Goal: Check status: Check status

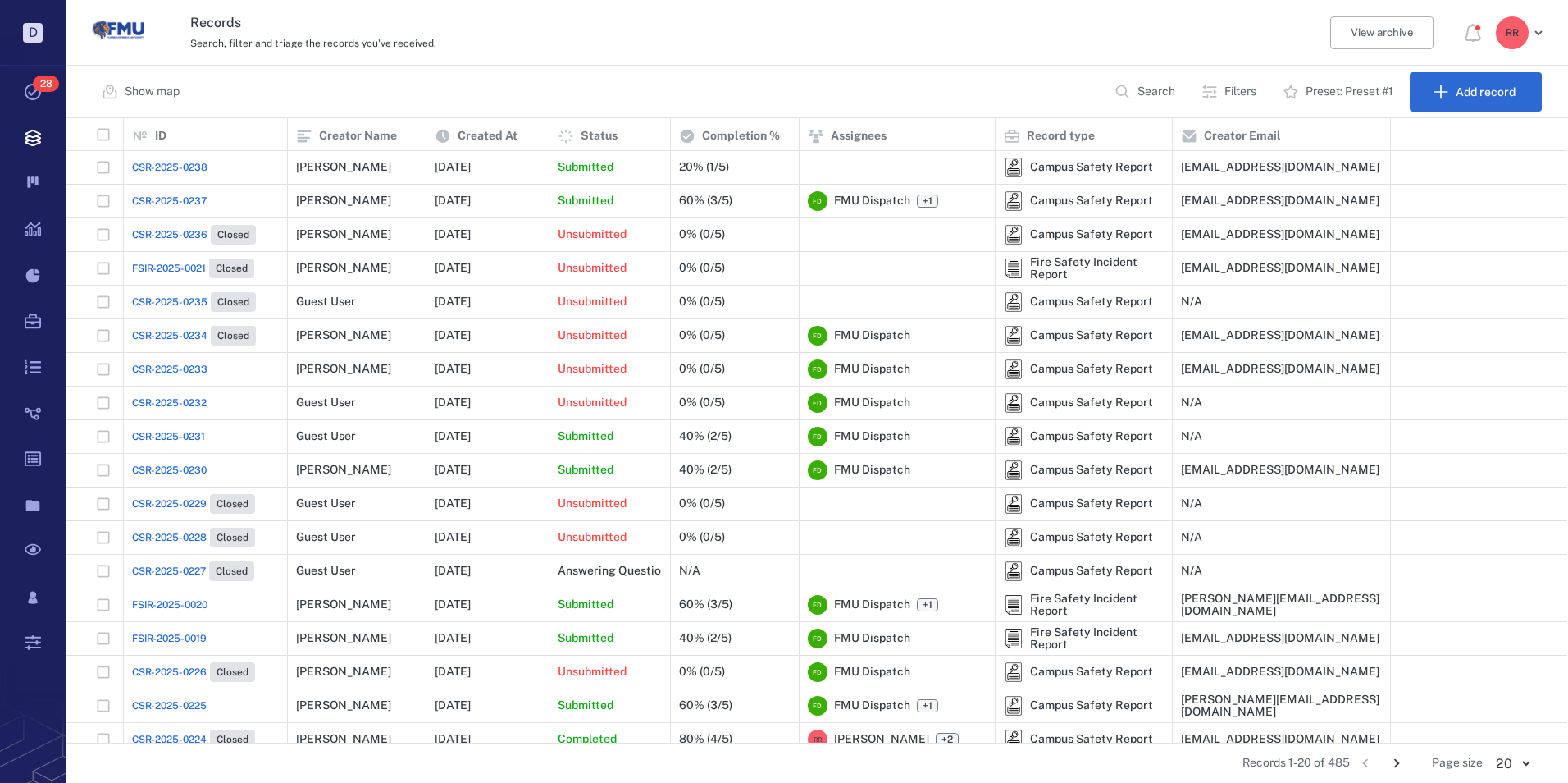
click at [180, 167] on span "CSR-2025-0238" at bounding box center [169, 167] width 75 height 15
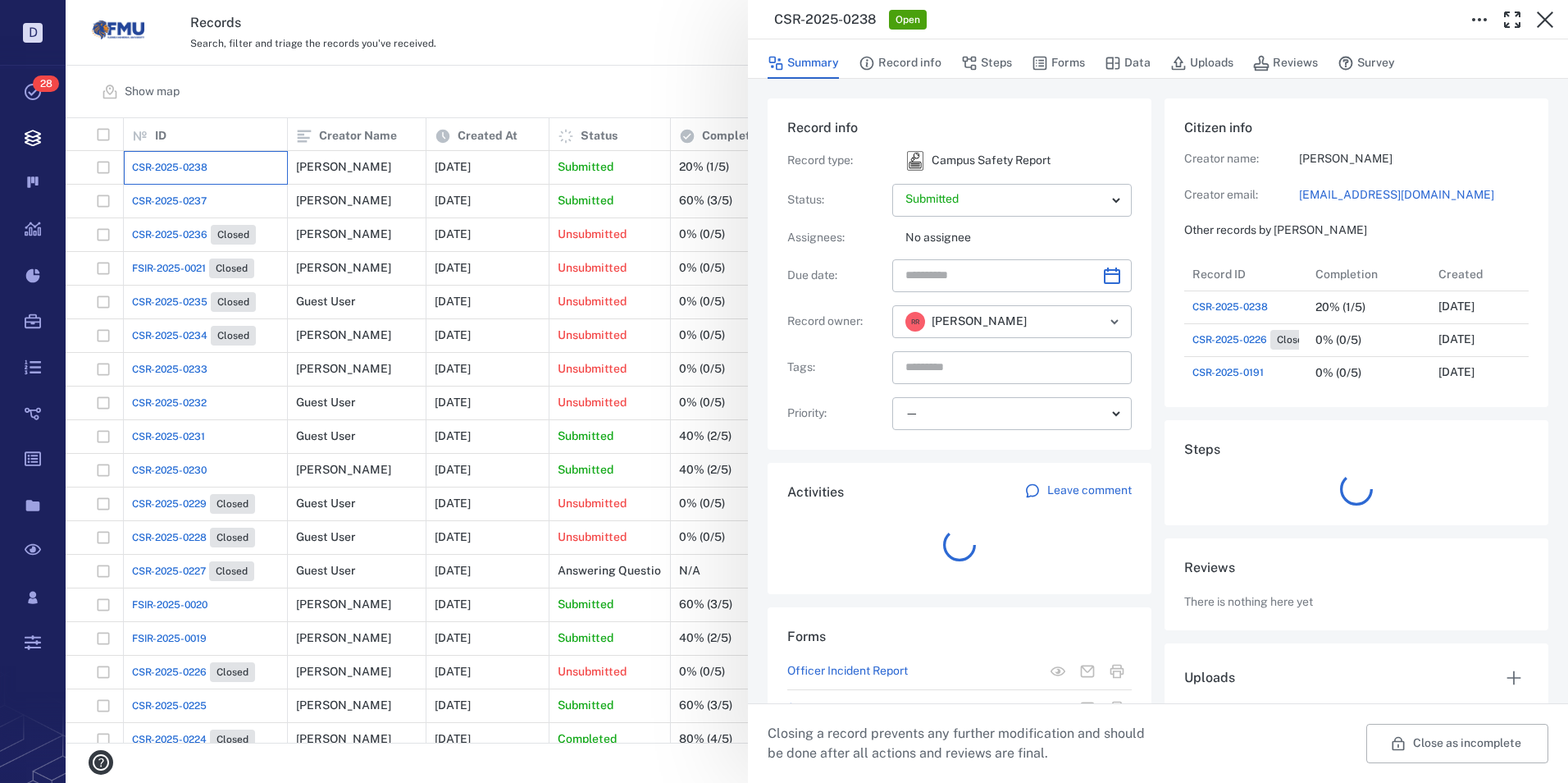
scroll to position [13, 13]
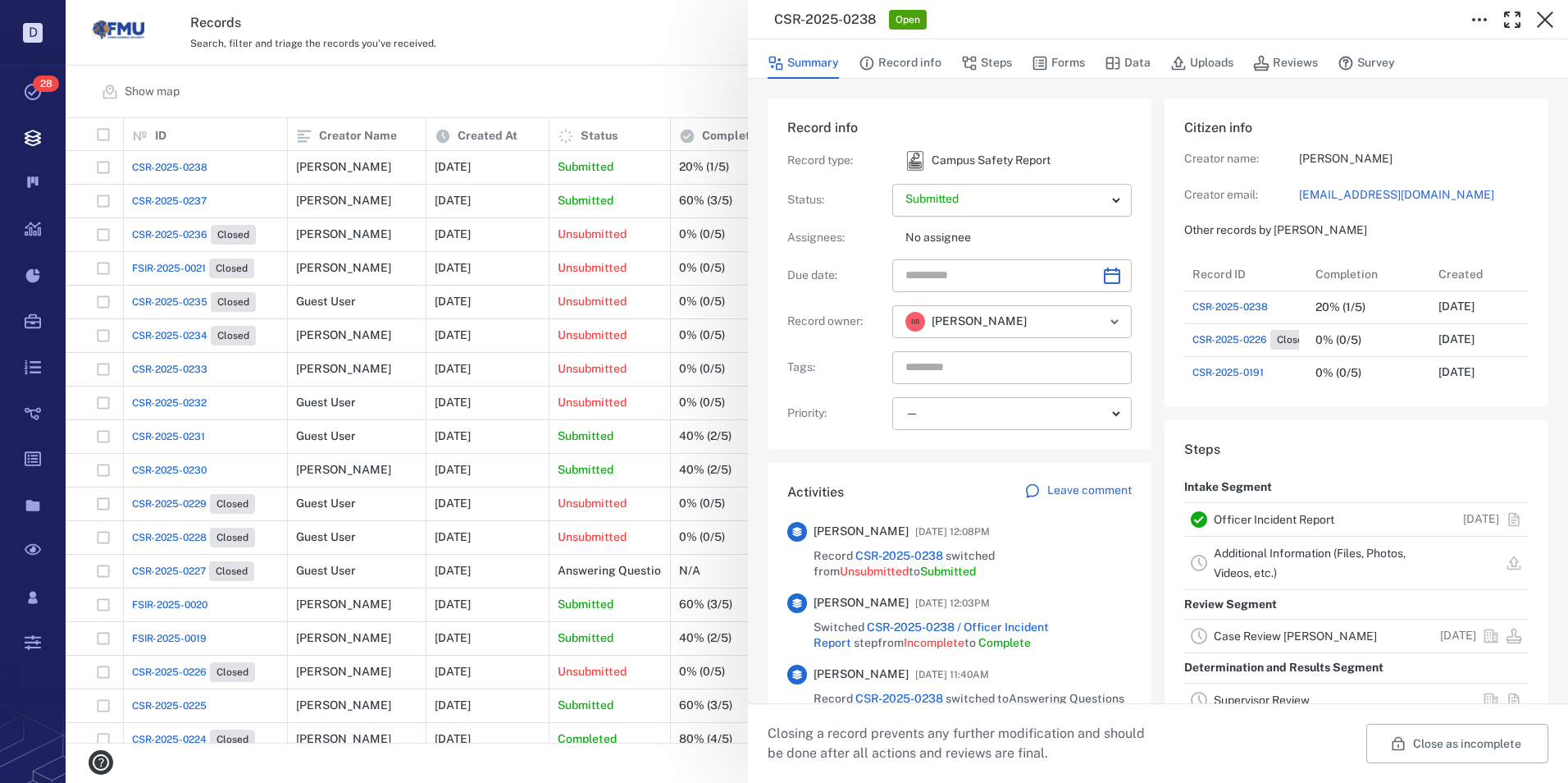
click at [1265, 516] on link "Officer Incident Report" at bounding box center [1274, 520] width 120 height 13
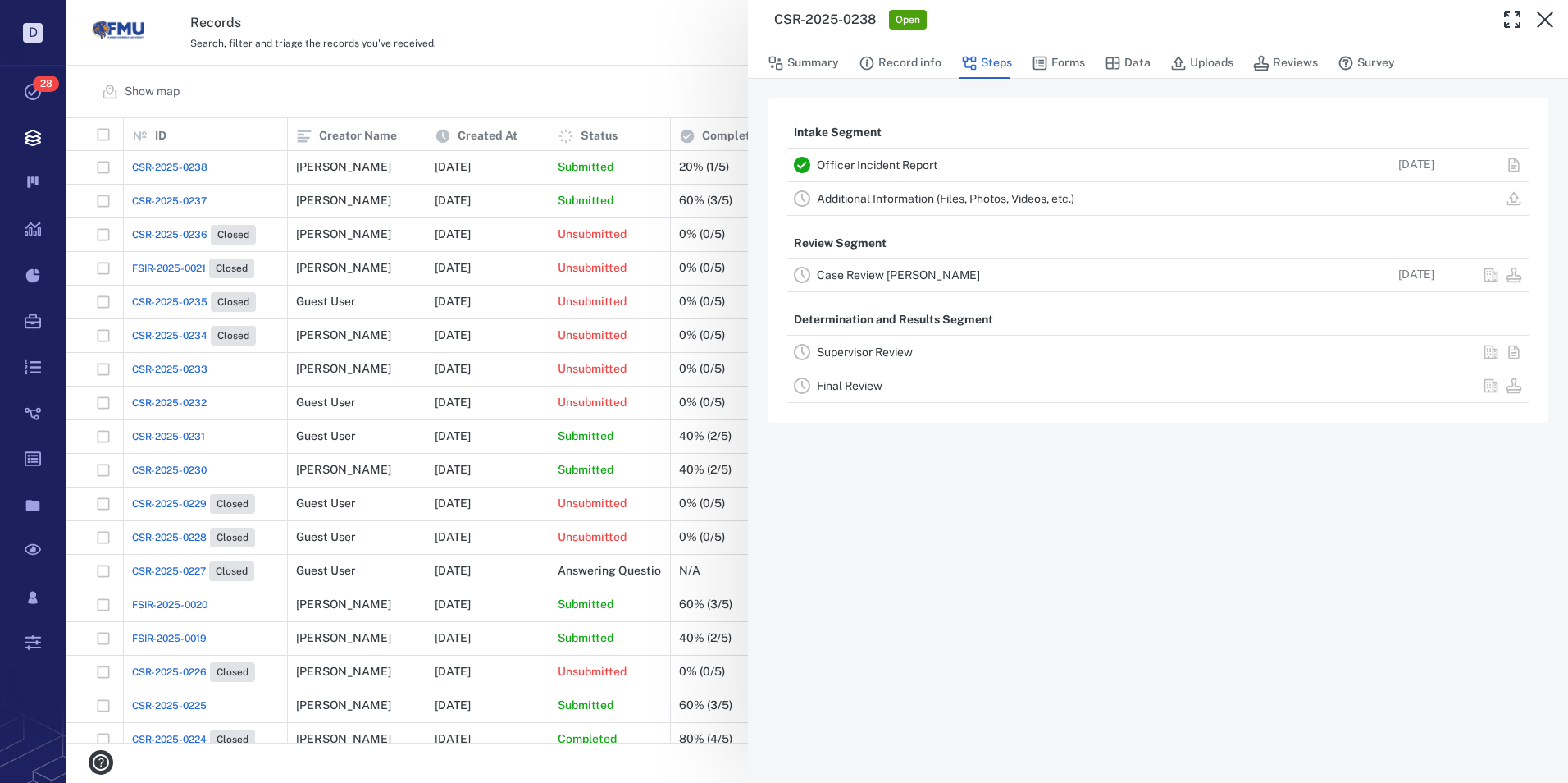
click at [869, 161] on link "Officer Incident Report" at bounding box center [877, 165] width 120 height 13
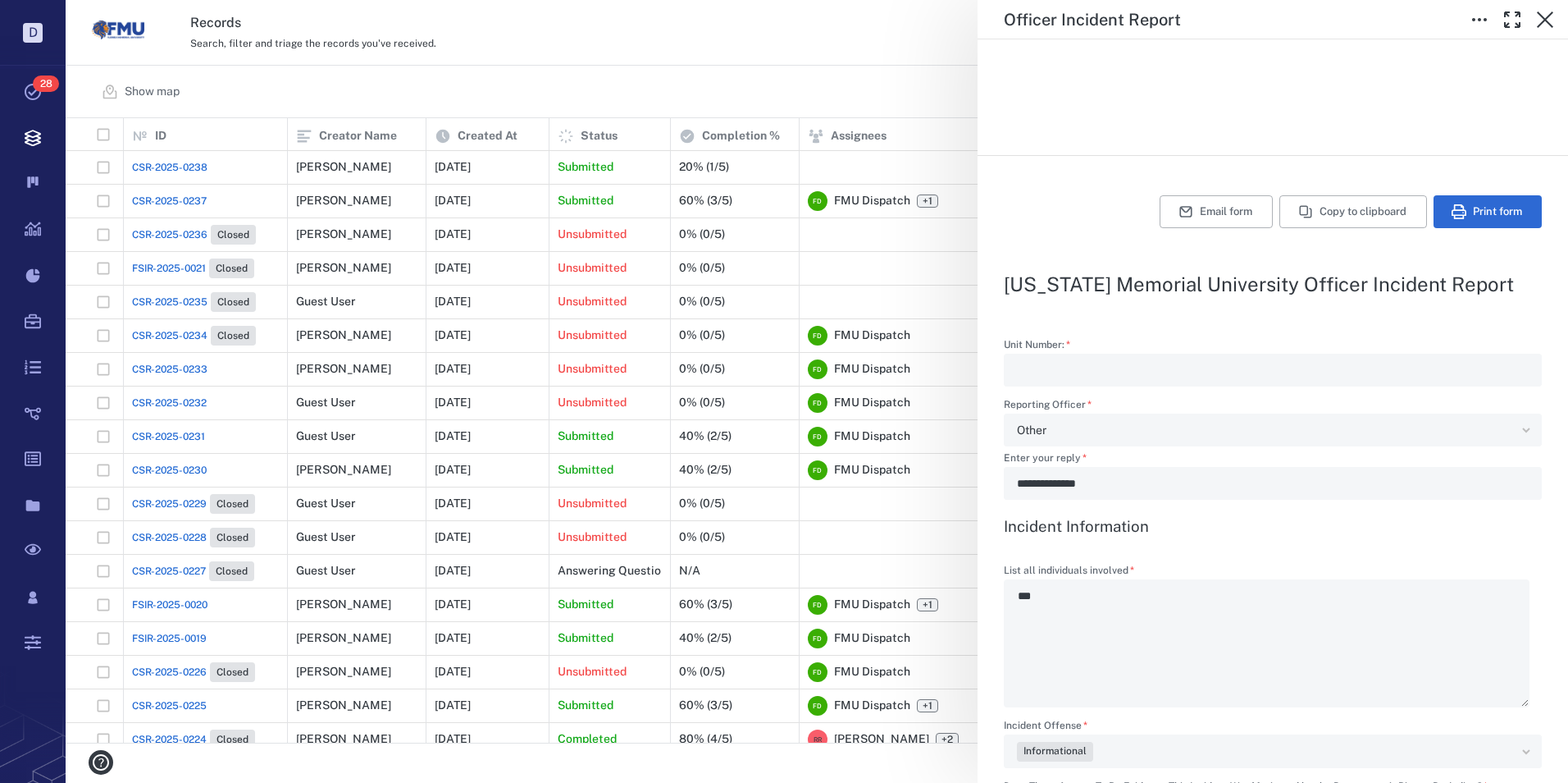
scroll to position [328, 0]
click at [1543, 13] on icon "button" at bounding box center [1546, 20] width 20 height 20
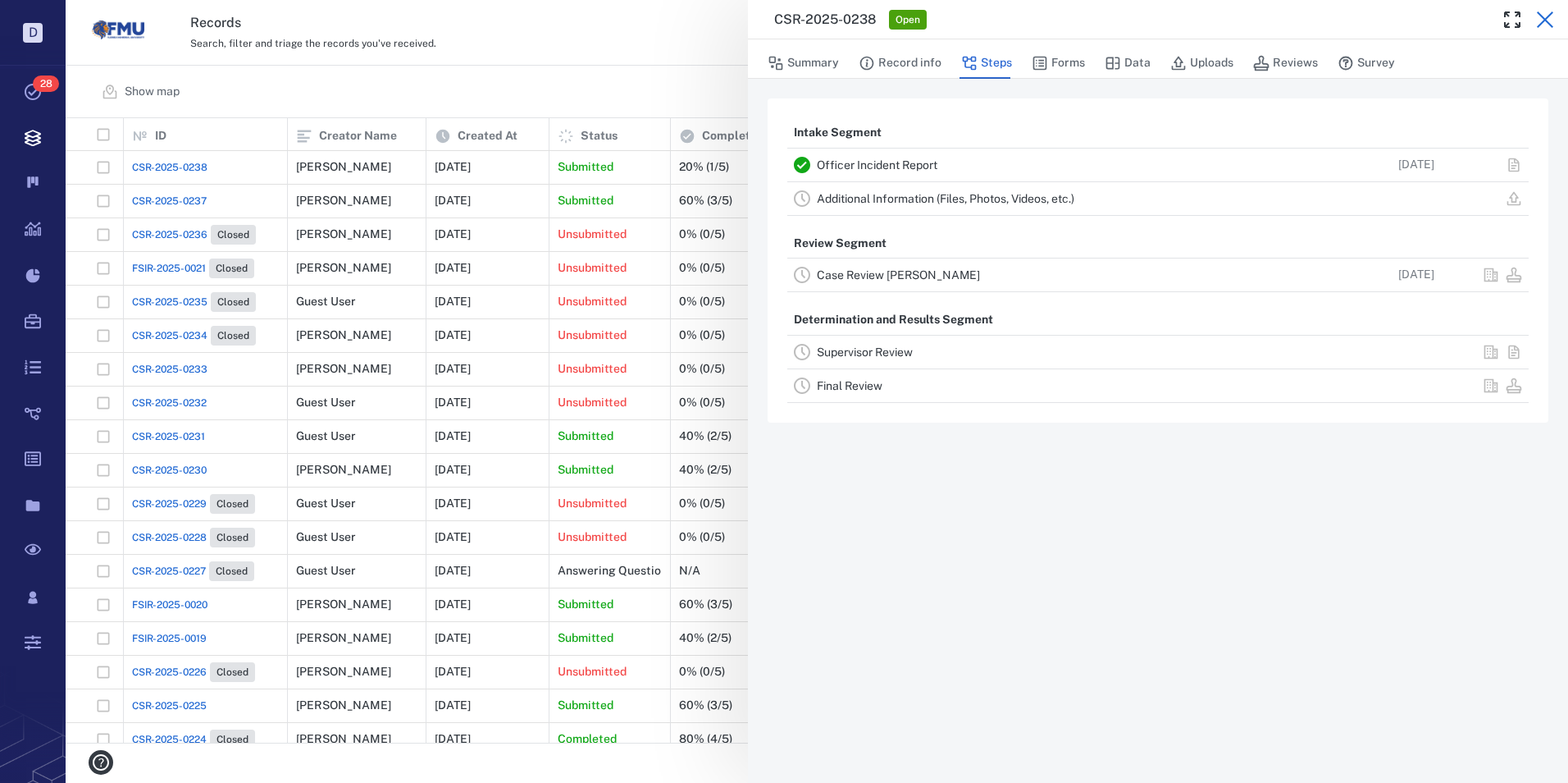
click at [1546, 19] on icon "button" at bounding box center [1546, 20] width 16 height 17
